Goal: Information Seeking & Learning: Check status

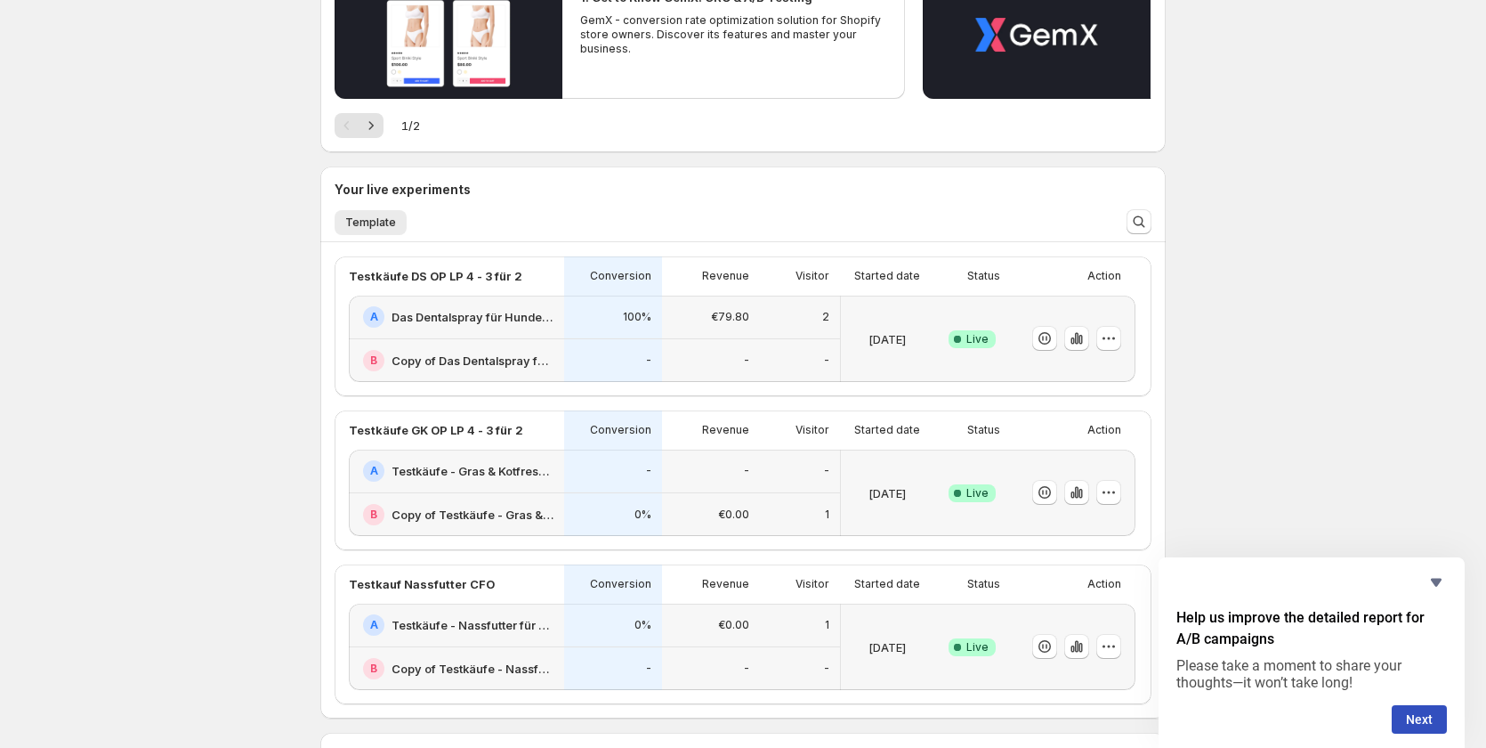
scroll to position [267, 0]
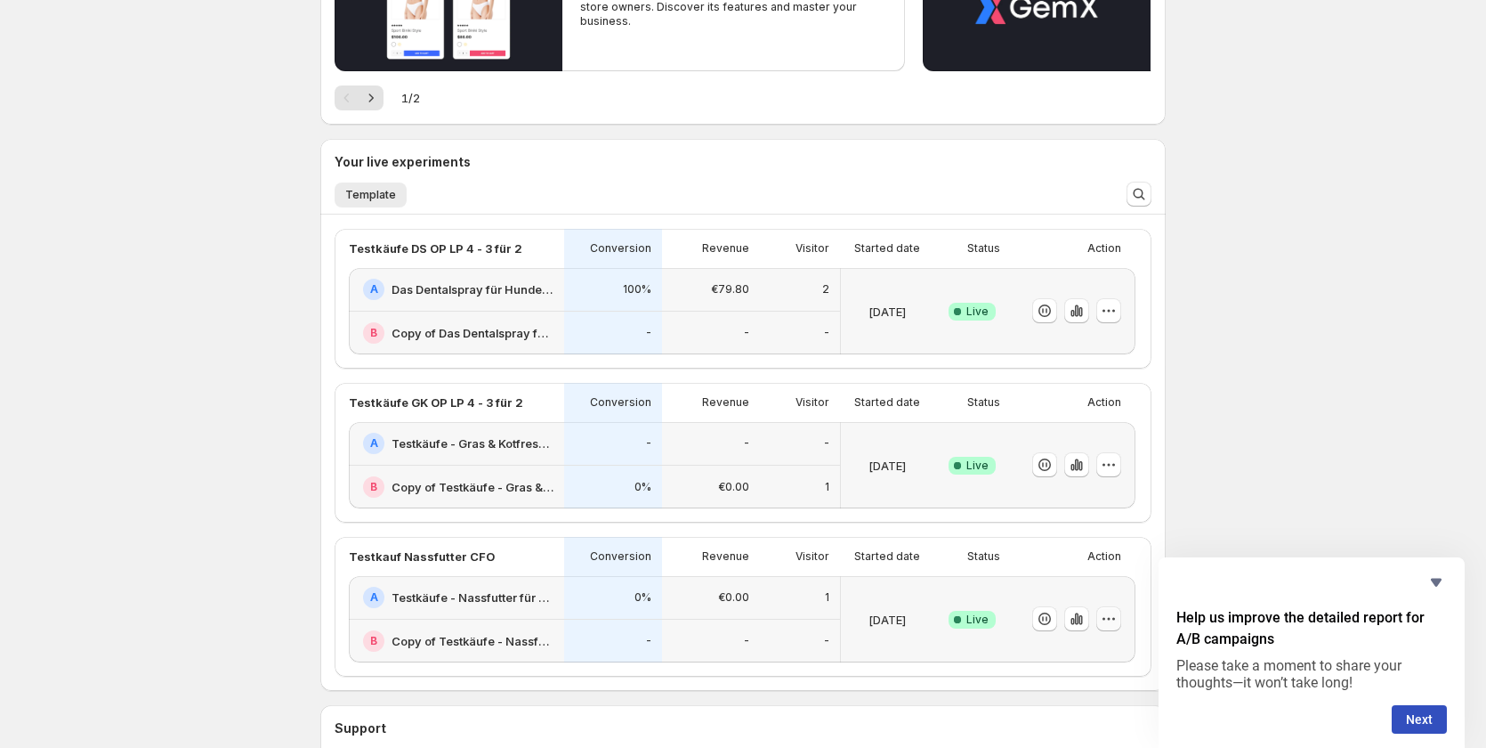
click at [1117, 621] on icon "button" at bounding box center [1109, 619] width 18 height 18
click at [1428, 592] on icon "Hide survey" at bounding box center [1436, 581] width 21 height 21
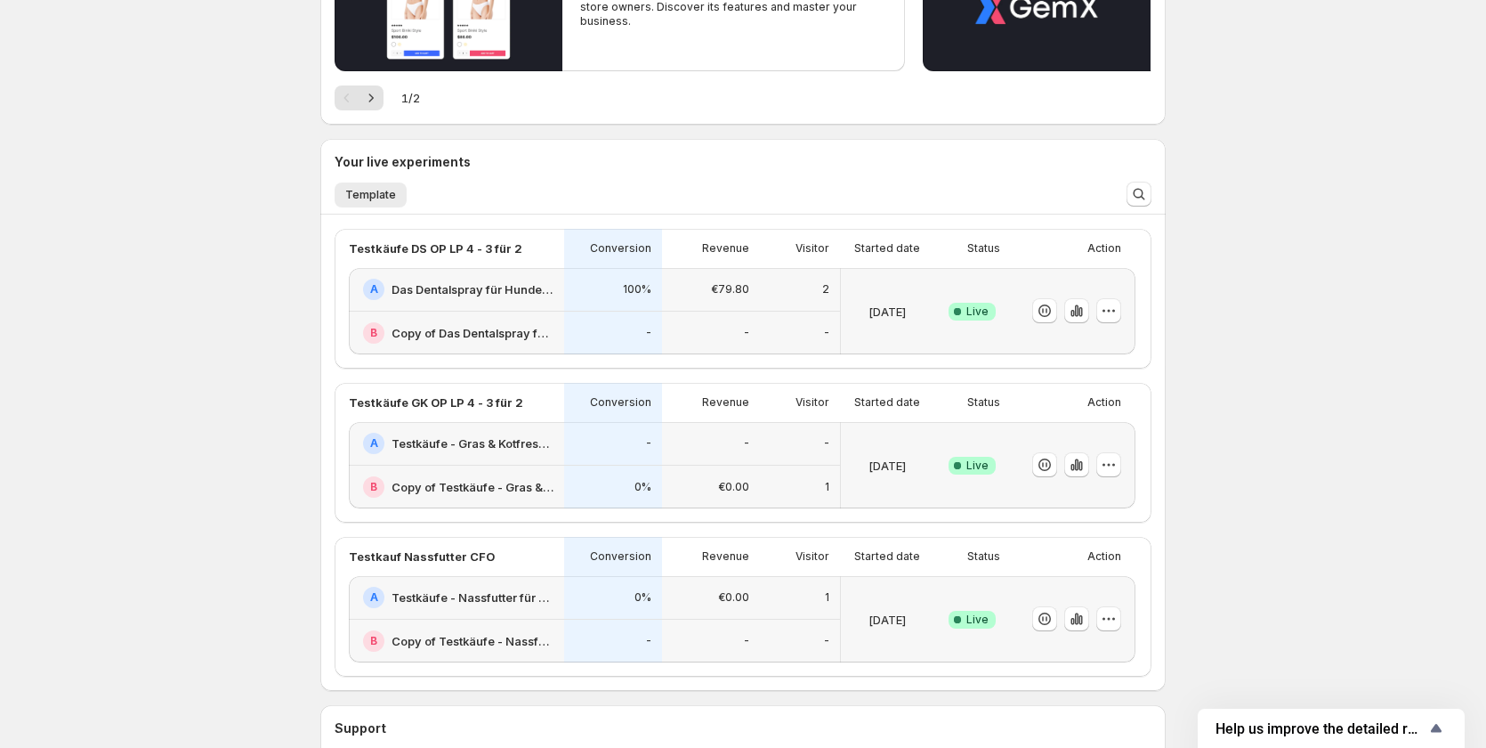
click at [430, 642] on h2 "Copy of Testkäufe - Nassfutter für Hunde: Jetzt Neukunden Deal sichern!" at bounding box center [473, 641] width 162 height 18
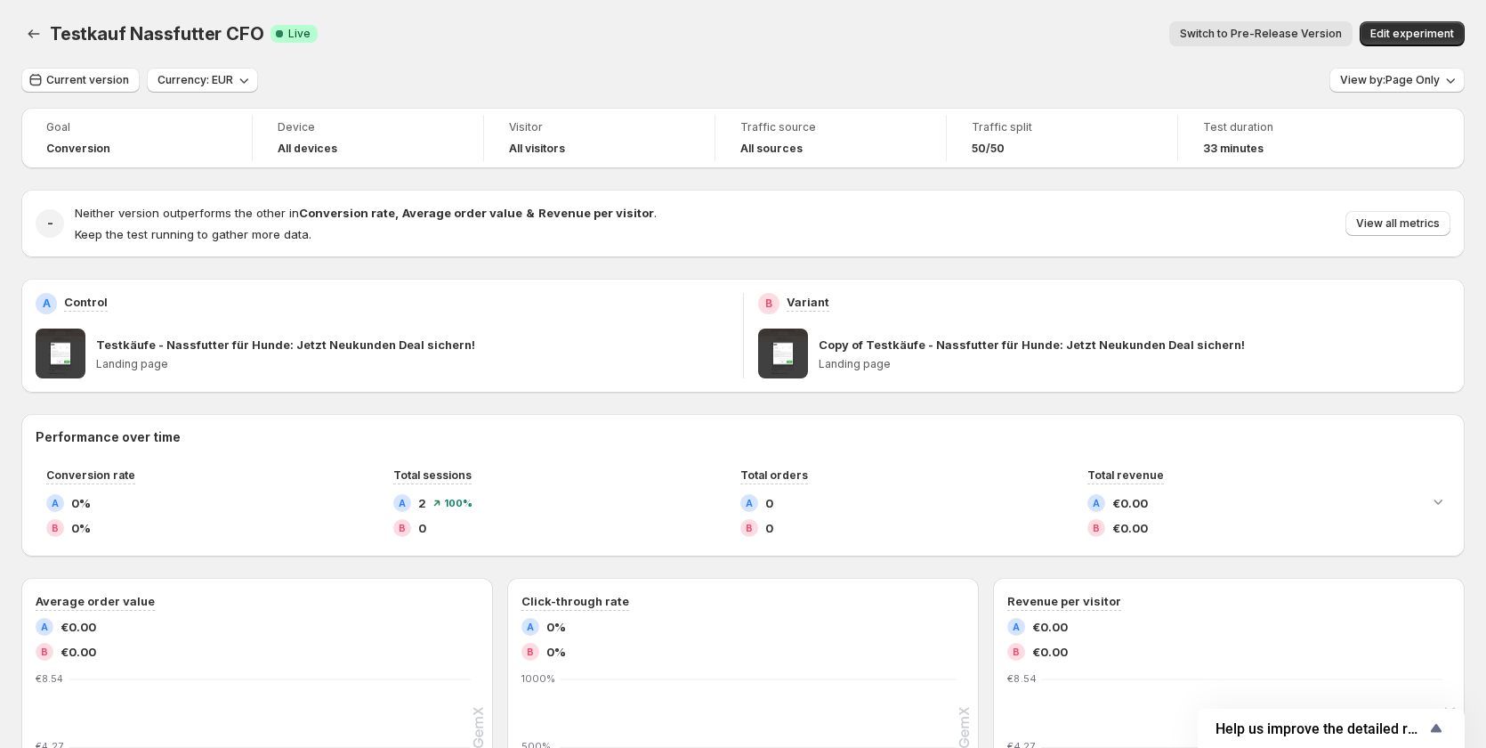
click at [943, 321] on div "B Variant Copy of Testkäufe - Nassfutter für Hunde: Jetzt Neukunden Deal sicher…" at bounding box center [1104, 335] width 693 height 85
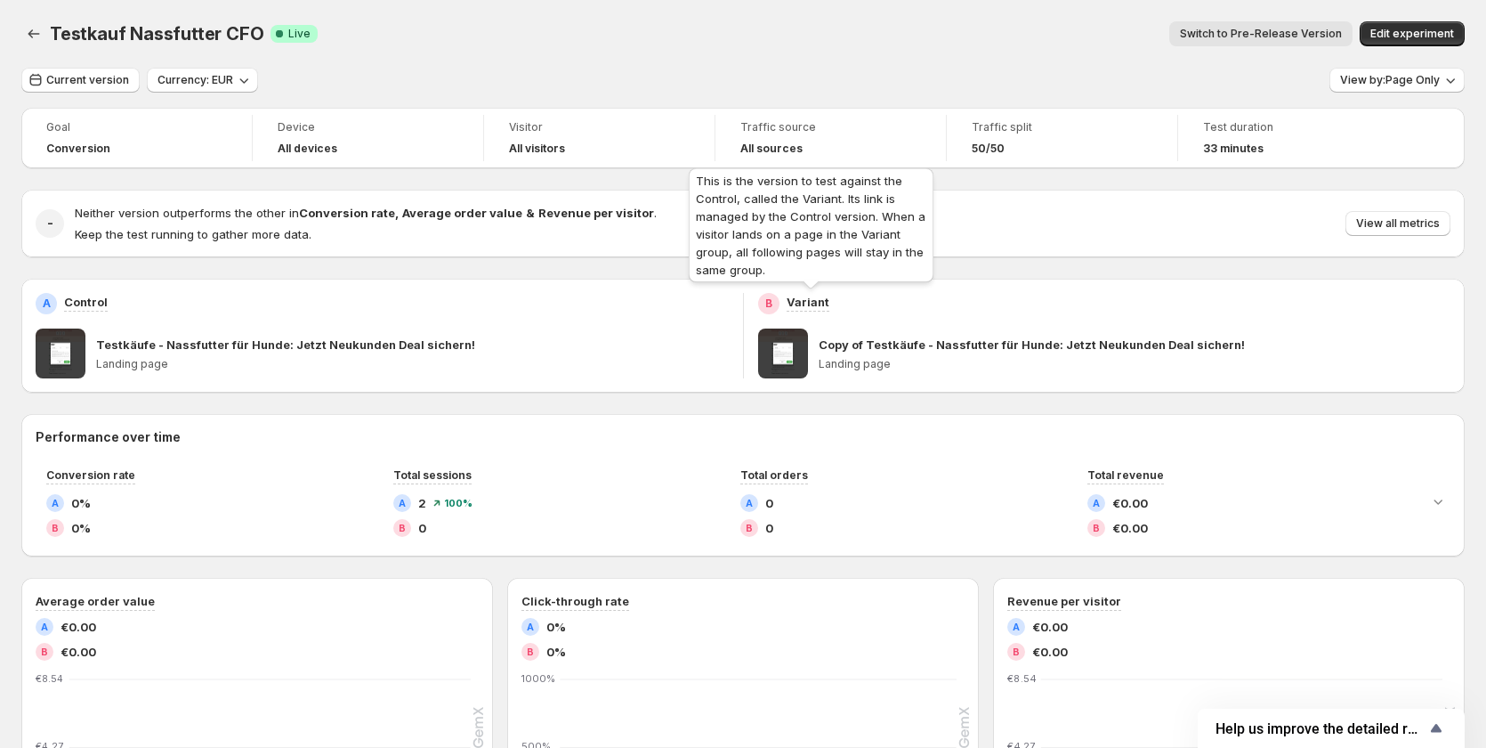
click at [799, 302] on p "Variant" at bounding box center [808, 302] width 43 height 18
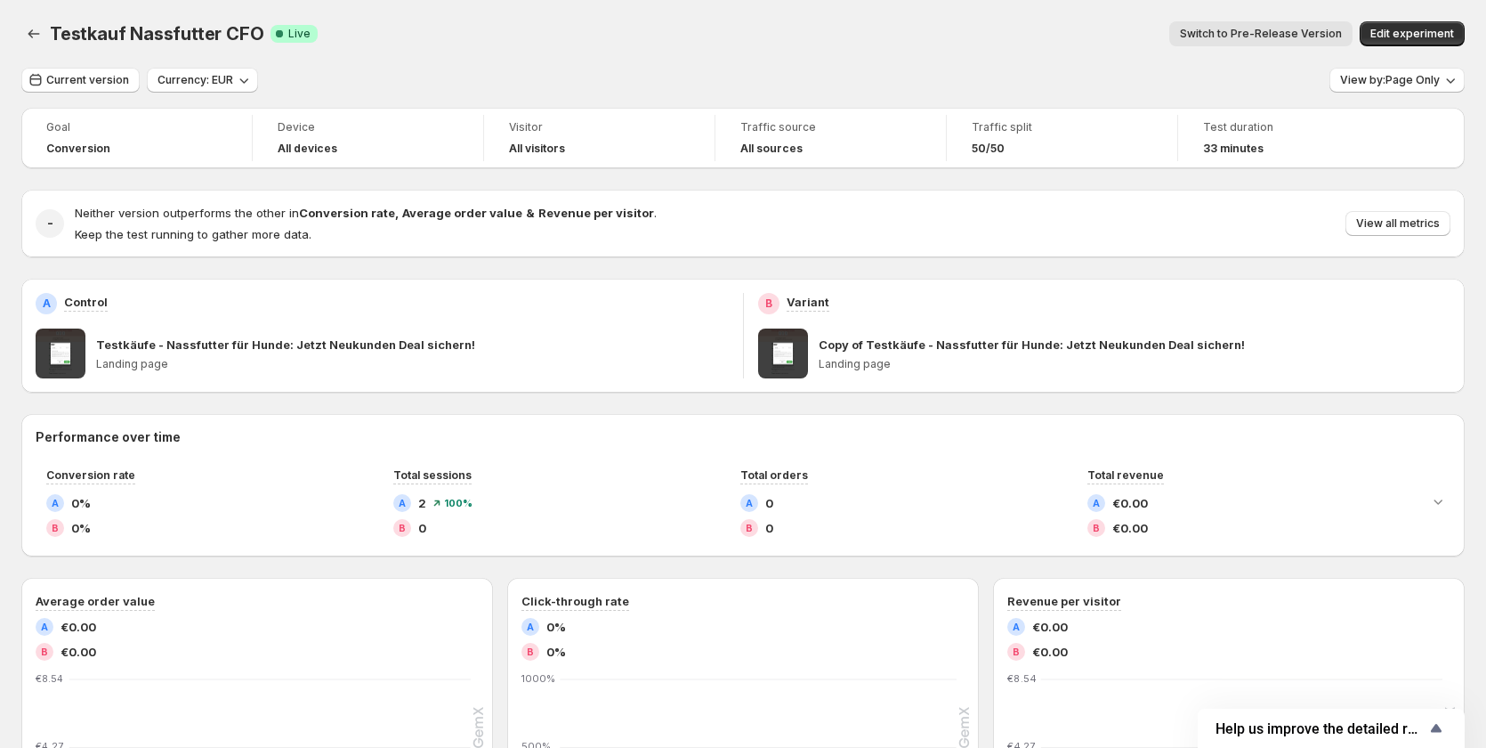
click at [570, 330] on div "Testkäufe - Nassfutter für Hunde: Jetzt Neukunden Deal sichern! Landing page" at bounding box center [412, 353] width 633 height 50
drag, startPoint x: 303, startPoint y: 356, endPoint x: 252, endPoint y: 346, distance: 52.5
click at [287, 352] on div "Testkäufe - Nassfutter für Hunde: Jetzt Neukunden Deal sichern! Landing page" at bounding box center [412, 353] width 633 height 50
